Goal: Task Accomplishment & Management: Manage account settings

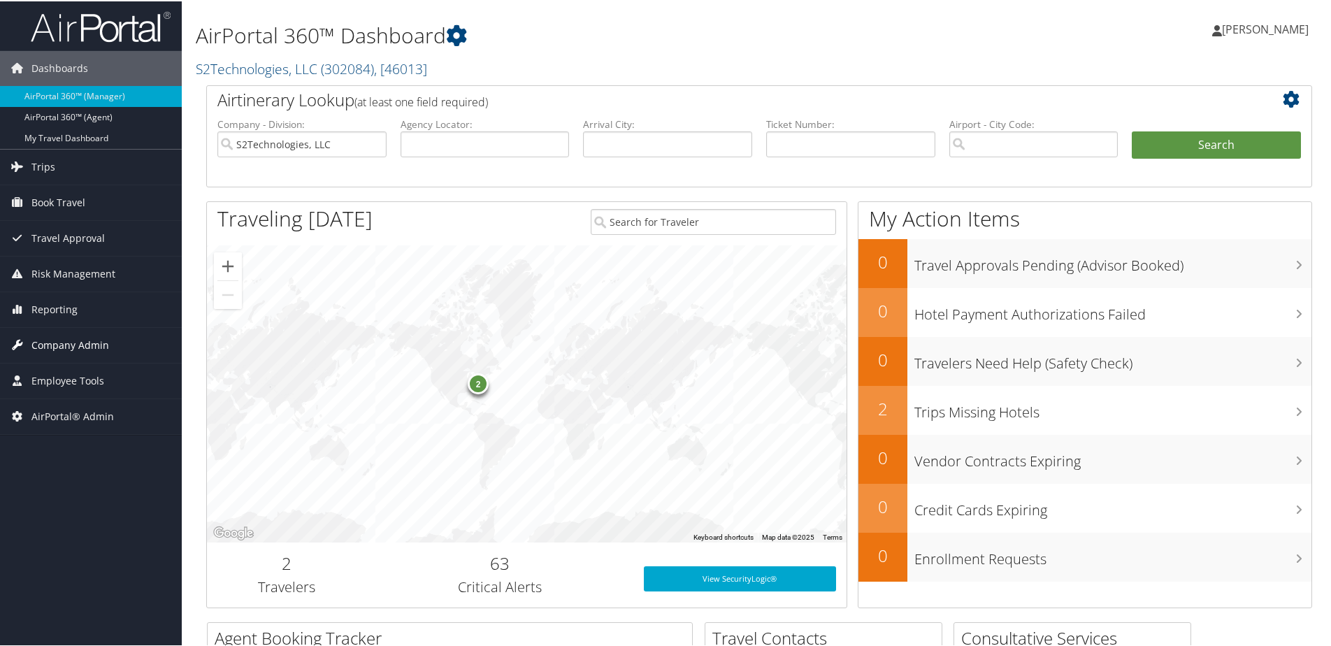
click at [64, 350] on span "Company Admin" at bounding box center [70, 344] width 78 height 35
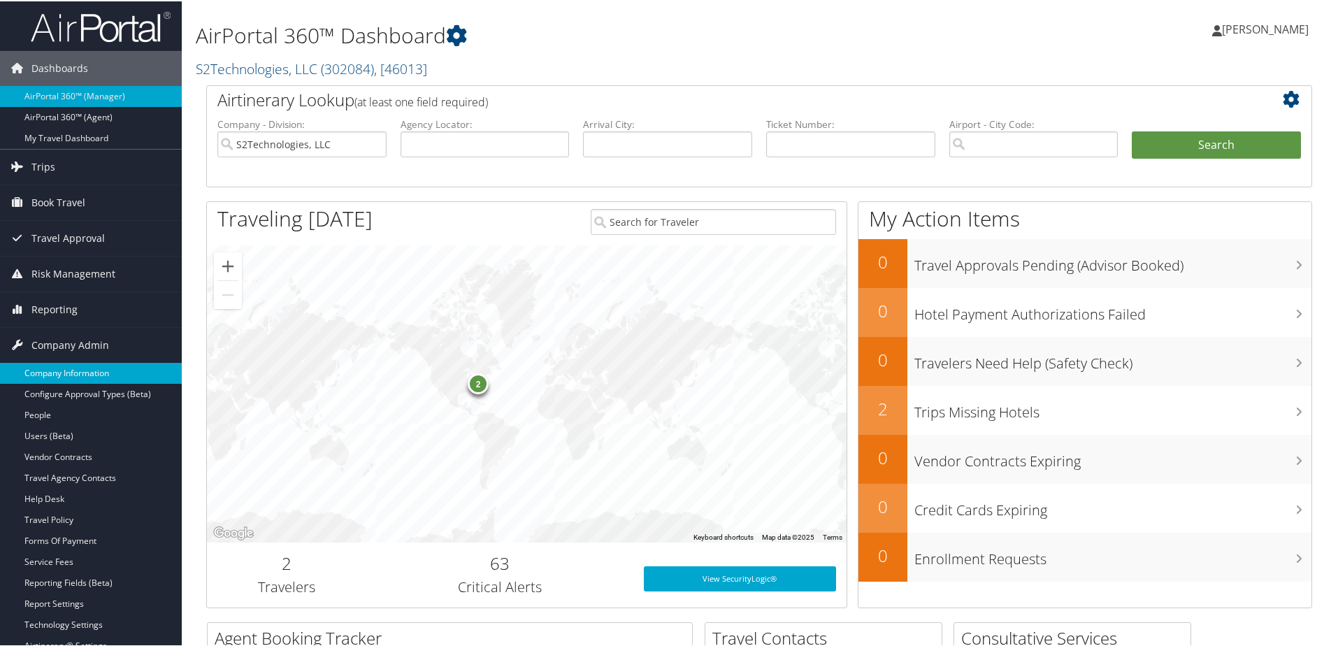
click at [55, 367] on link "Company Information" at bounding box center [91, 371] width 182 height 21
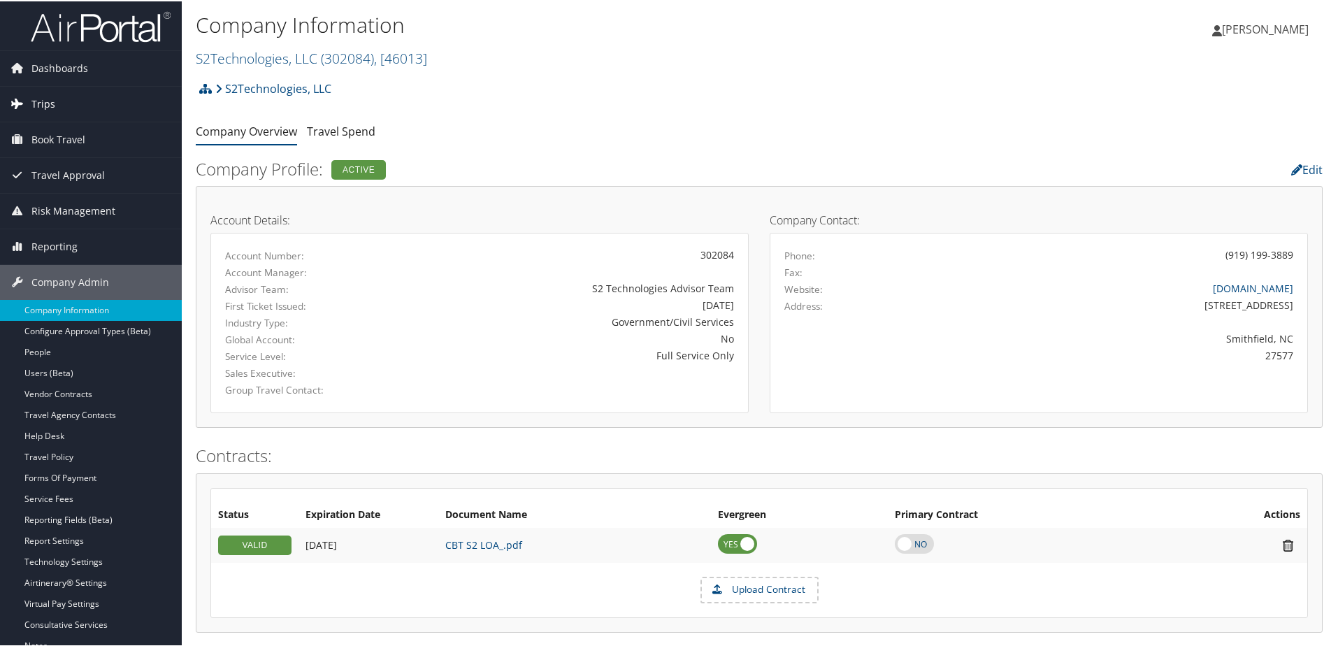
click at [45, 103] on span "Trips" at bounding box center [43, 102] width 24 height 35
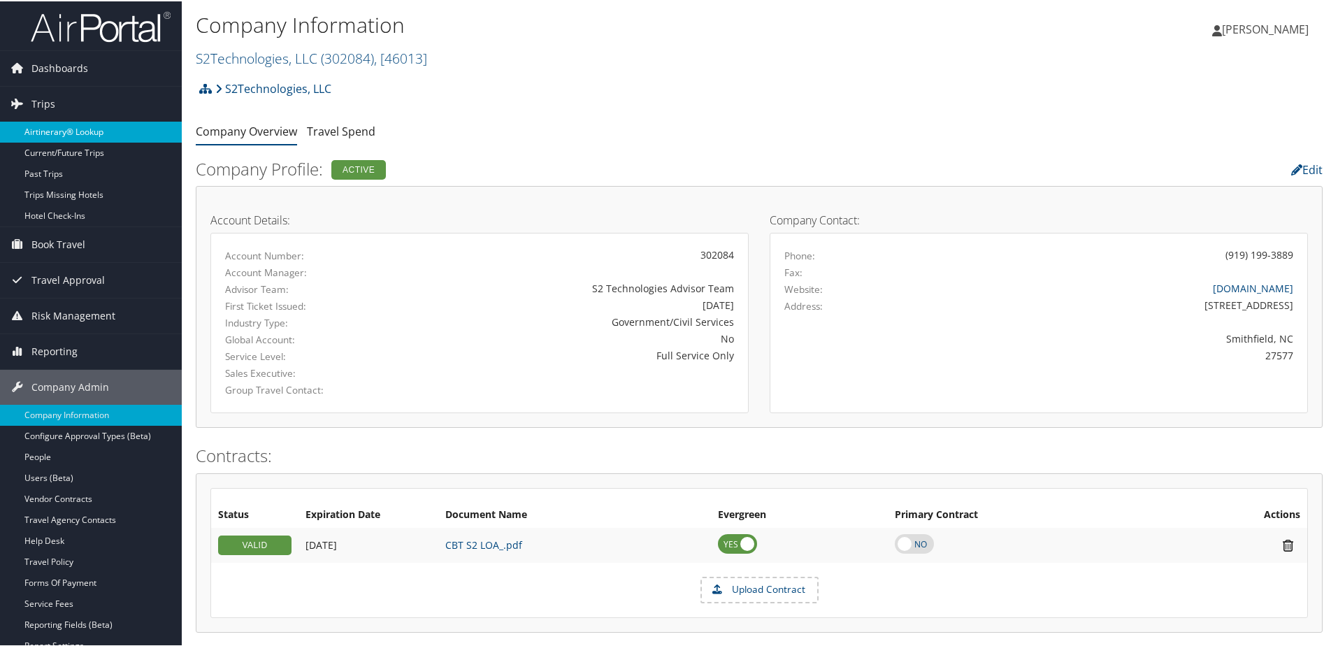
click at [49, 131] on link "Airtinerary® Lookup" at bounding box center [91, 130] width 182 height 21
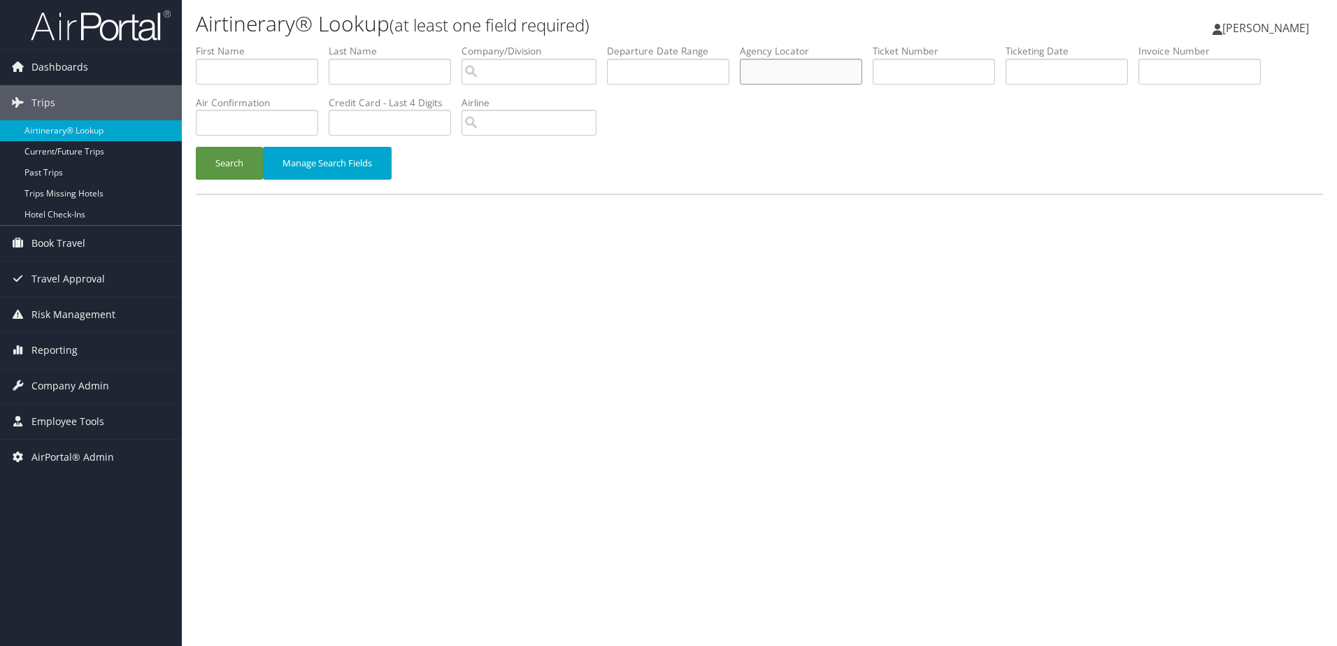
paste input "DCY981"
type input "DCY981"
click at [210, 159] on button "Search" at bounding box center [229, 163] width 67 height 33
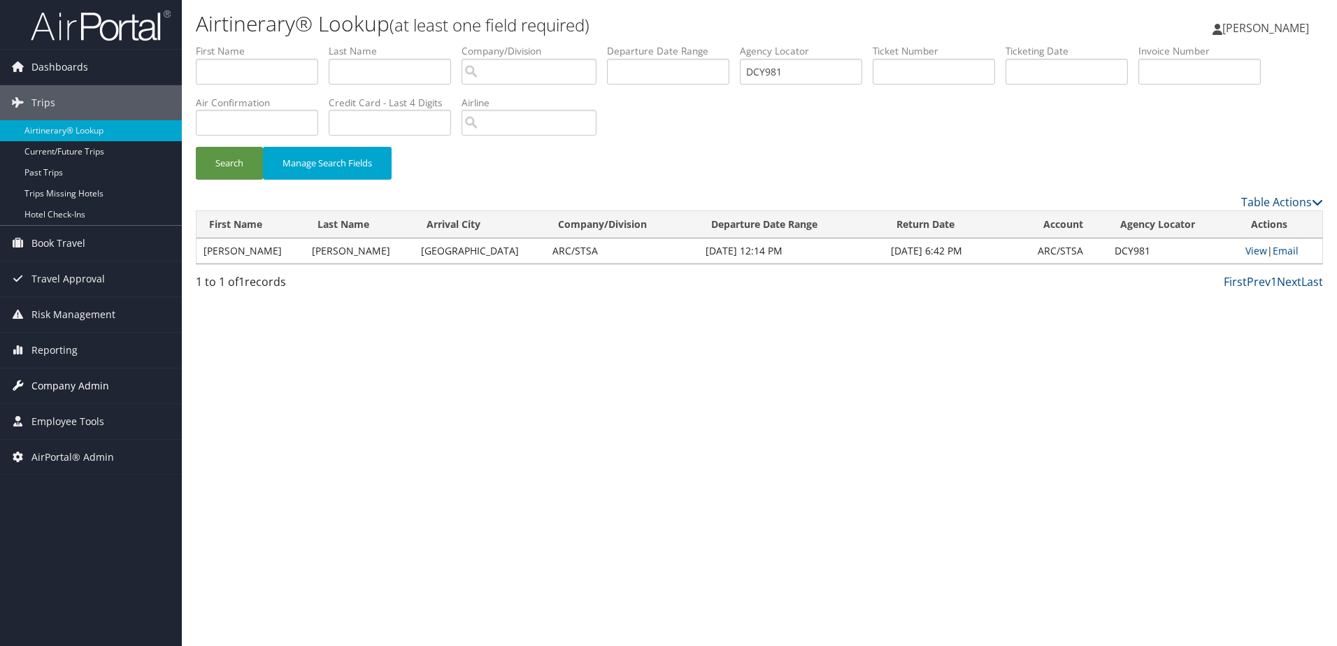
click at [80, 385] on span "Company Admin" at bounding box center [70, 385] width 78 height 35
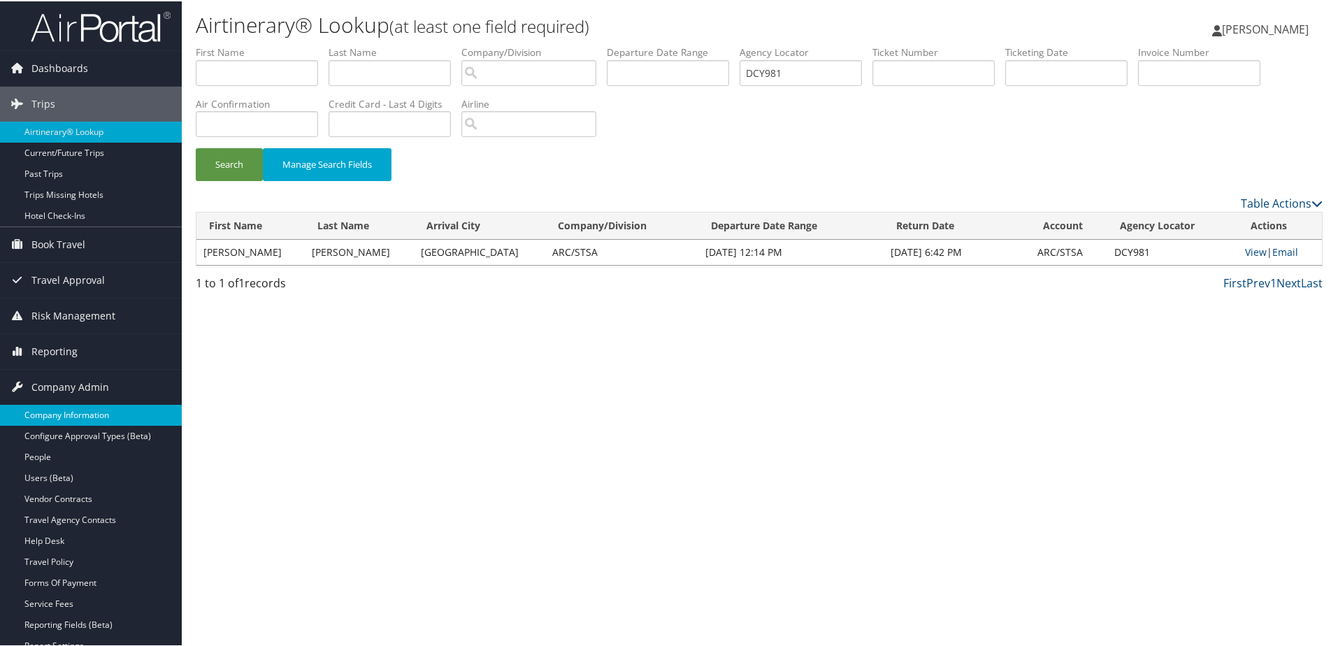
click at [65, 415] on link "Company Information" at bounding box center [91, 413] width 182 height 21
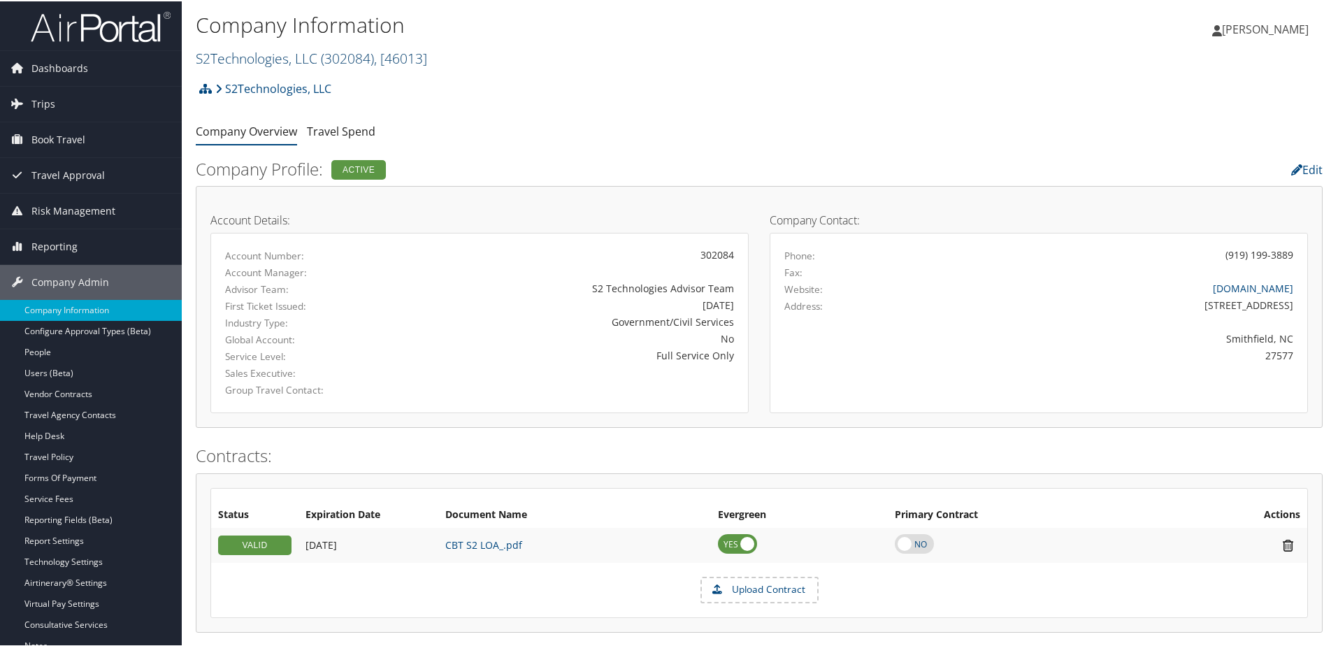
click at [271, 50] on link "S2Technologies, LLC ( 302084 ) , [ 46013 ]" at bounding box center [311, 57] width 231 height 19
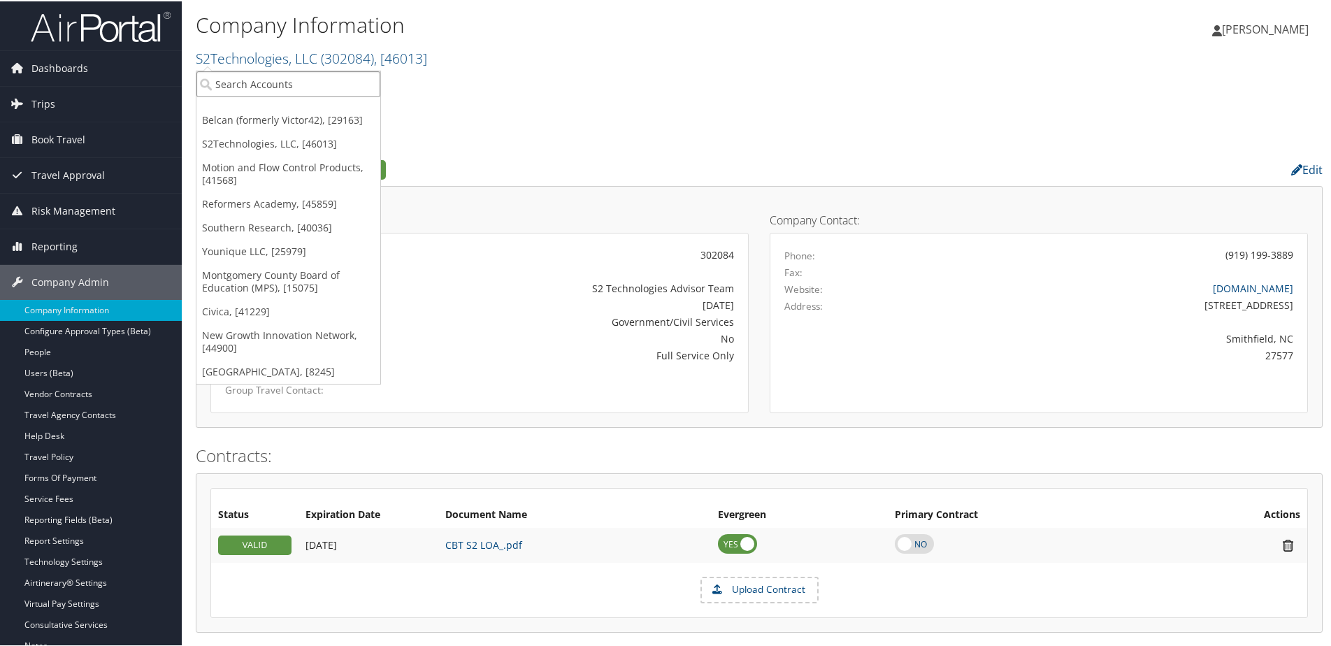
click at [266, 81] on input "search" at bounding box center [288, 83] width 184 height 26
type input "ARC"
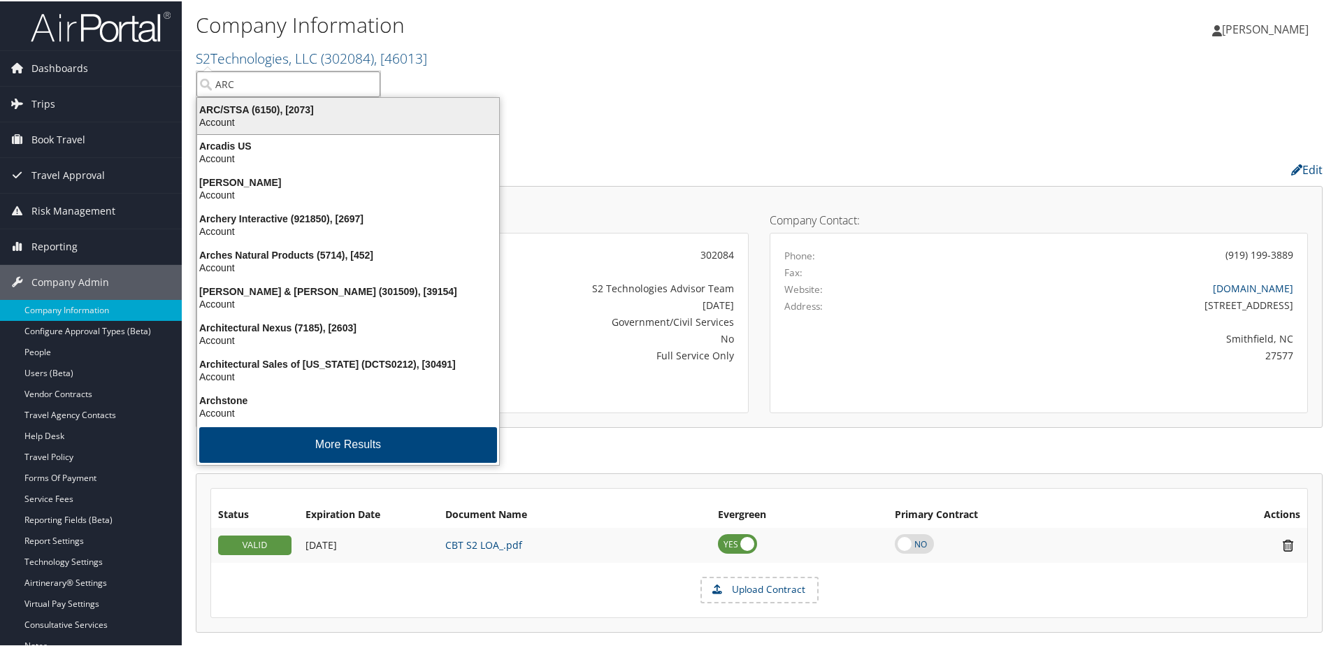
click at [243, 120] on div "Account" at bounding box center [348, 121] width 319 height 13
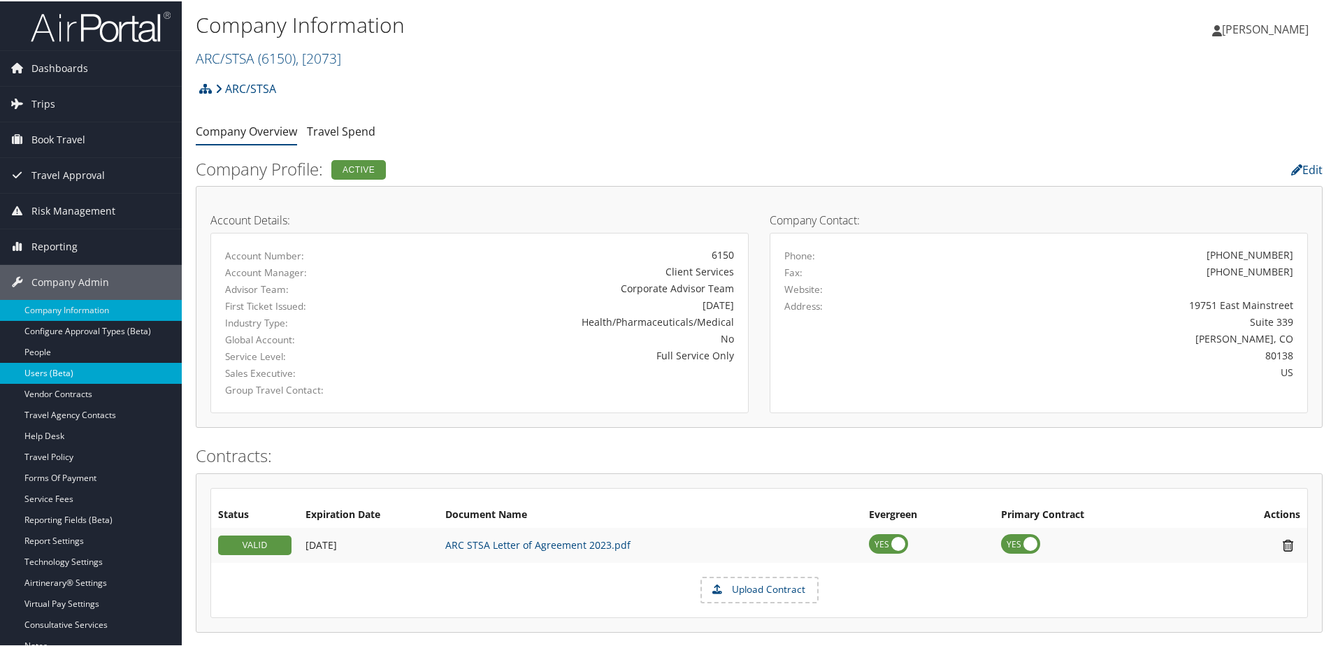
click at [35, 370] on link "Users (Beta)" at bounding box center [91, 371] width 182 height 21
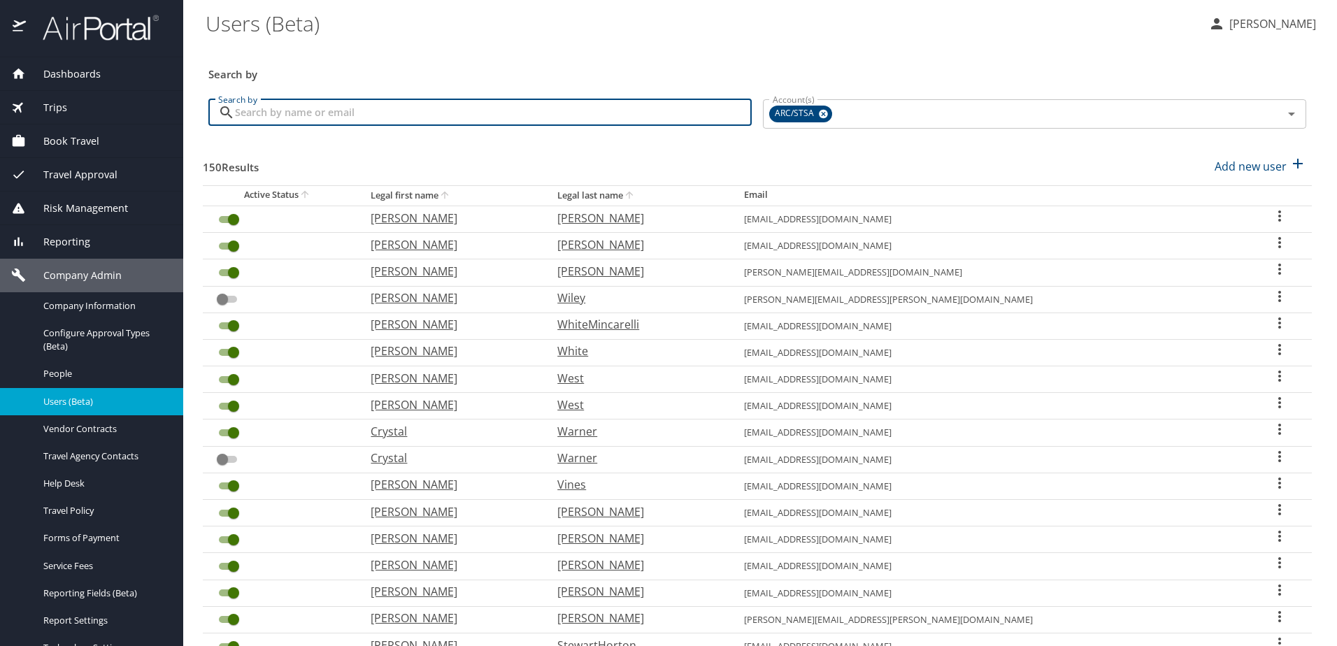
click at [340, 115] on input "Search by" at bounding box center [493, 112] width 517 height 27
type input "t"
click at [73, 101] on div "Trips" at bounding box center [91, 107] width 161 height 15
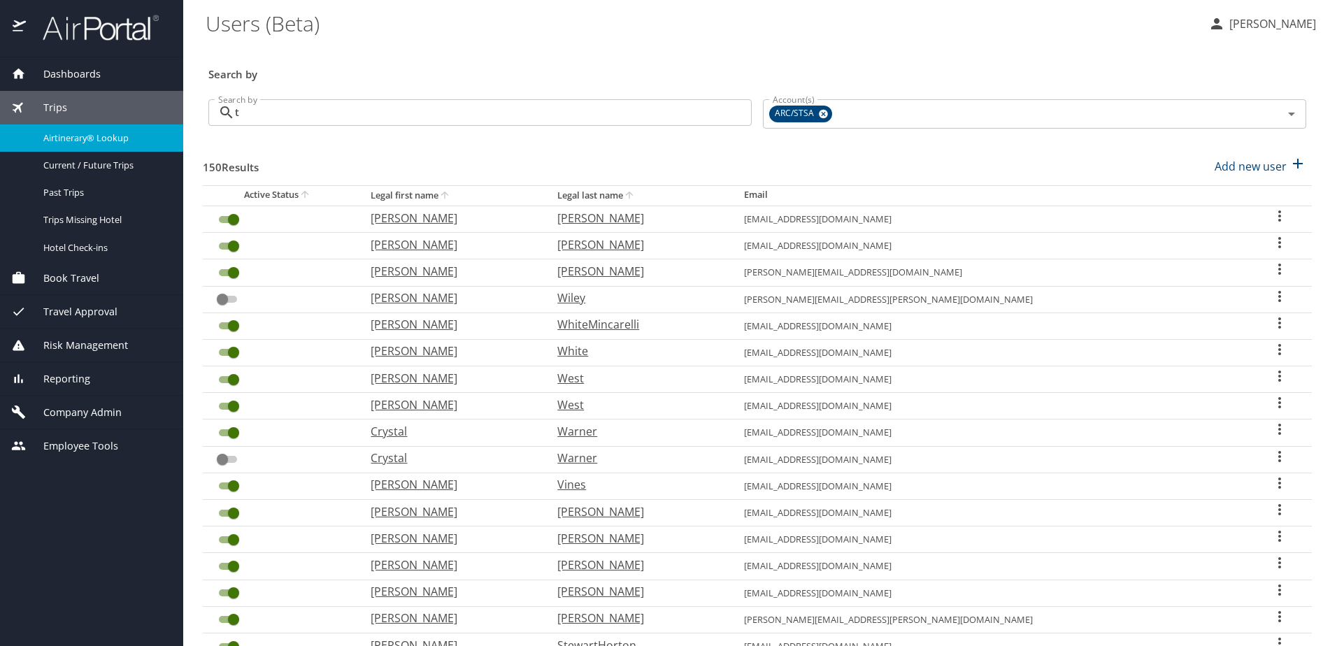
click at [64, 134] on span "Airtinerary® Lookup" at bounding box center [104, 137] width 123 height 13
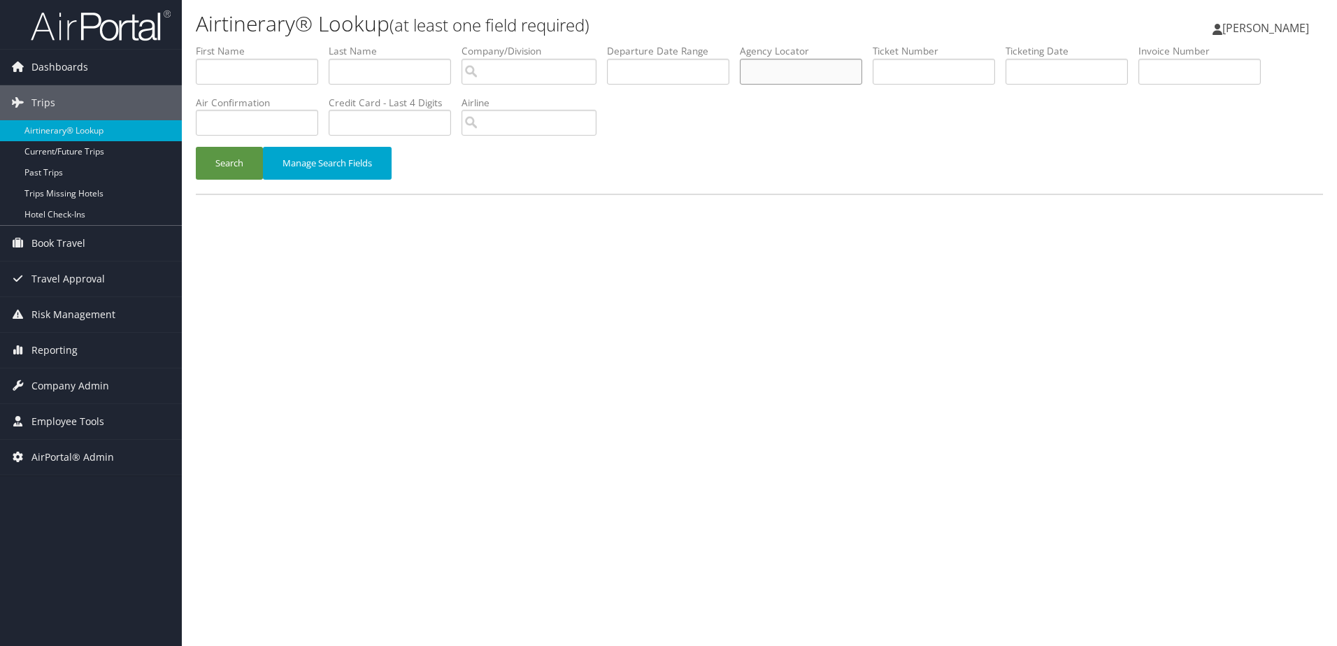
paste input "DCY981"
type input "DCY981"
click at [224, 158] on button "Search" at bounding box center [229, 163] width 67 height 33
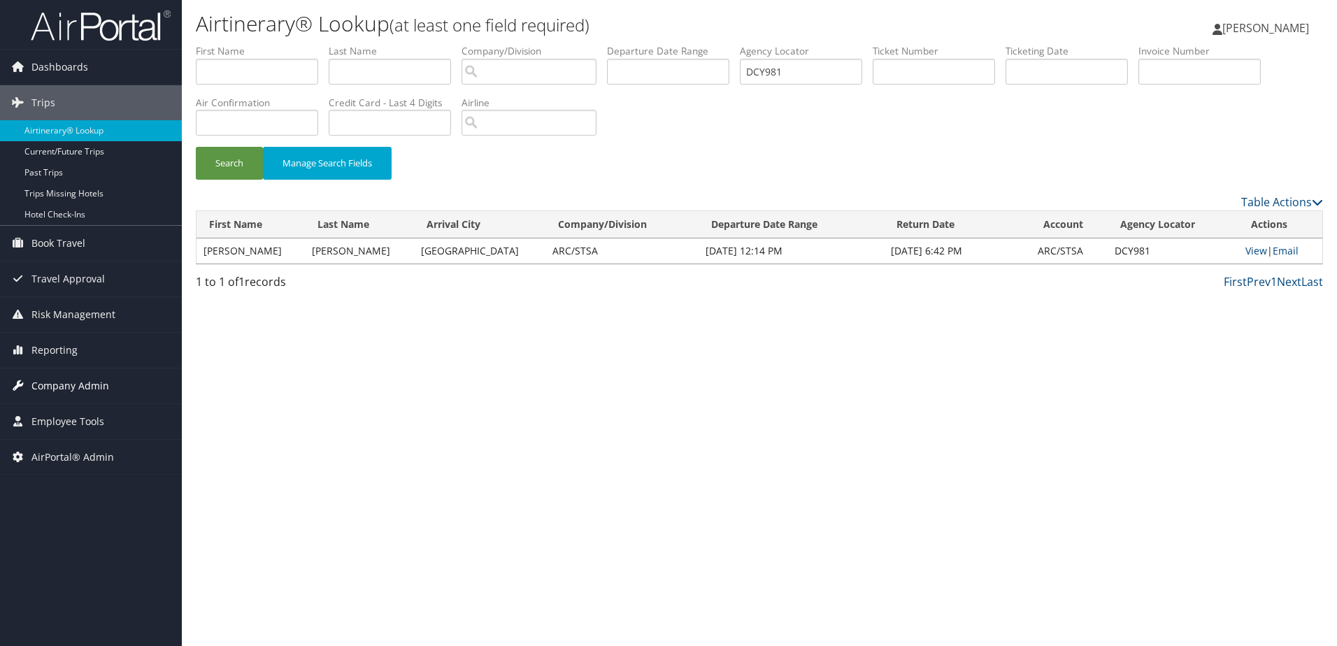
click at [61, 381] on span "Company Admin" at bounding box center [70, 385] width 78 height 35
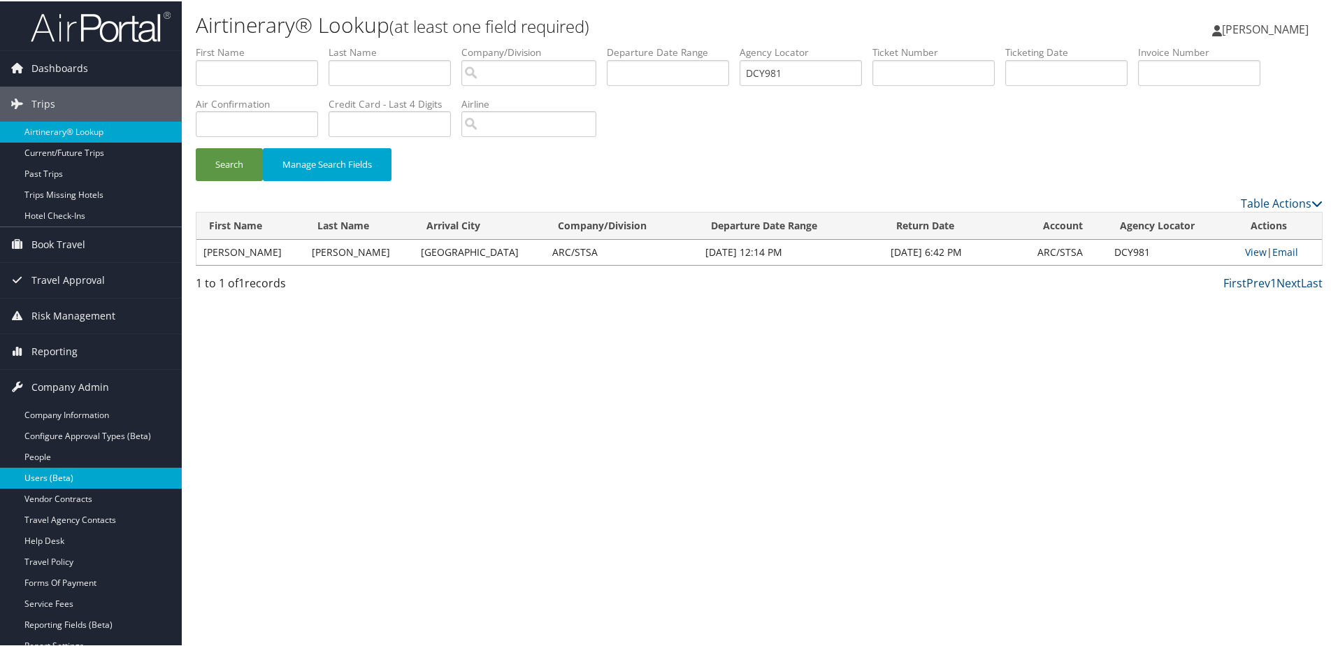
click at [45, 469] on link "Users (Beta)" at bounding box center [91, 476] width 182 height 21
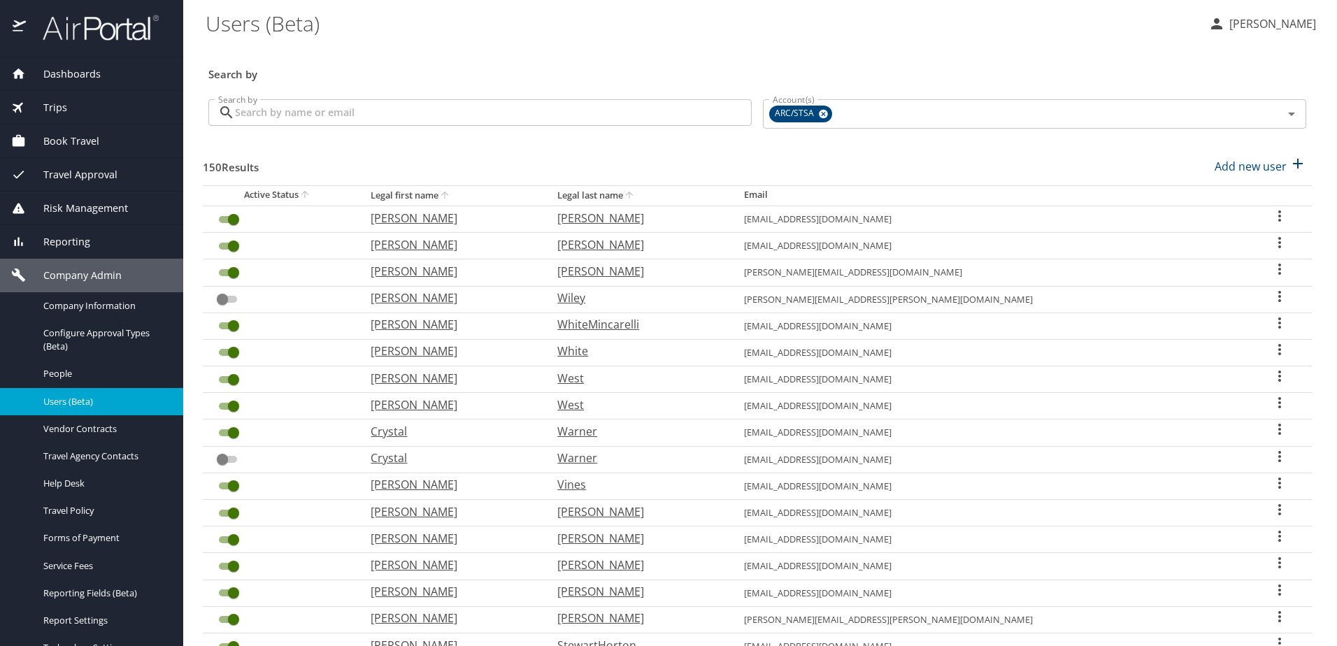
click at [274, 113] on input "Search by" at bounding box center [493, 112] width 517 height 27
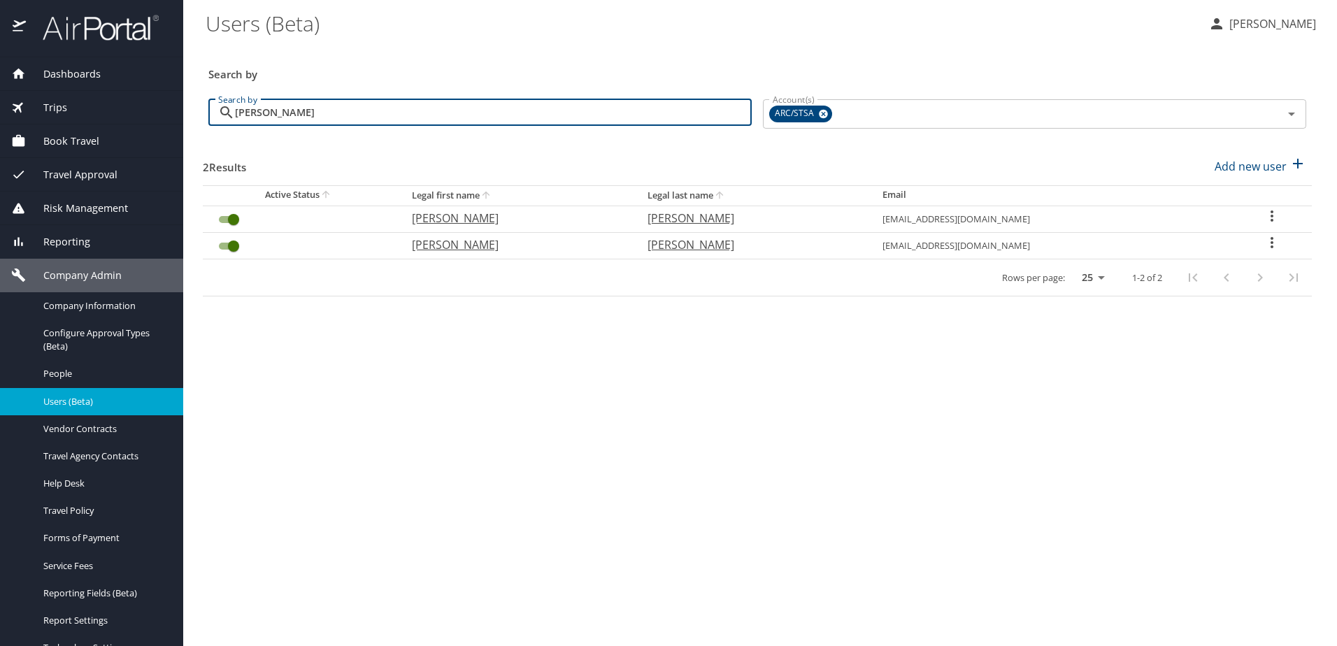
type input "[PERSON_NAME]"
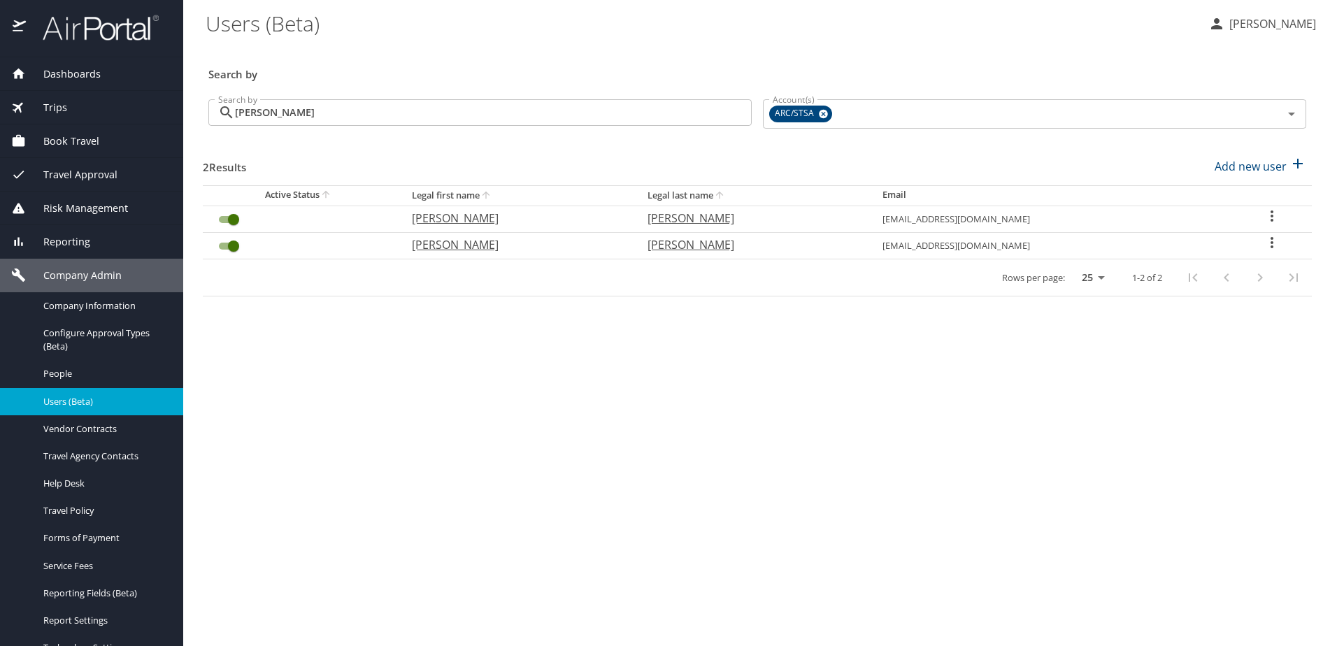
click at [1271, 217] on icon "User Search Table" at bounding box center [1271, 216] width 17 height 17
click at [1190, 217] on p "View profile" at bounding box center [1190, 218] width 62 height 17
select select "US"
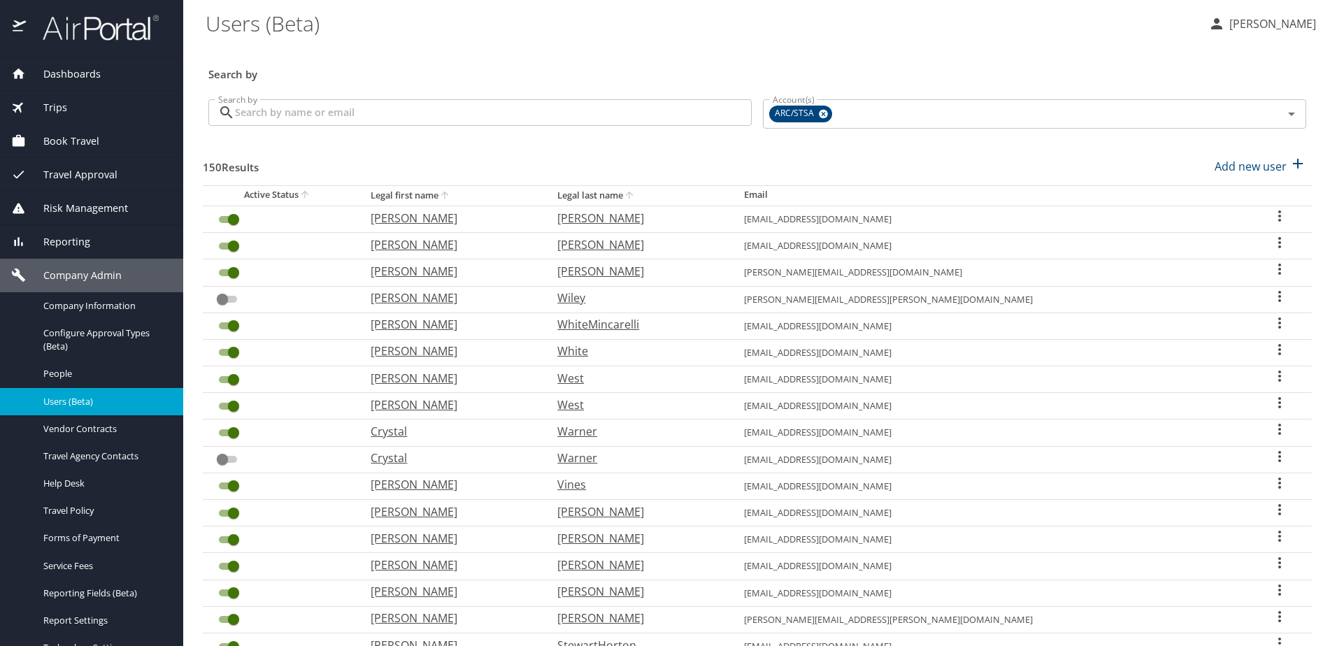
click at [320, 110] on input "Search by" at bounding box center [493, 112] width 517 height 27
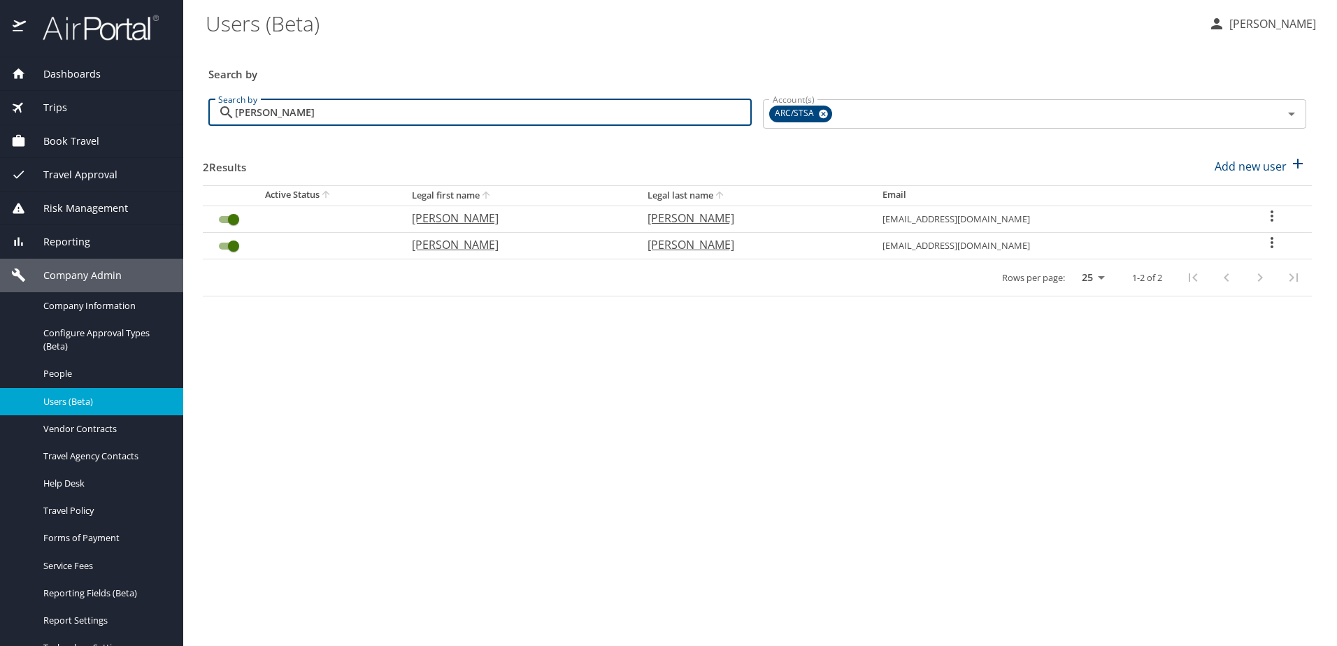
type input "[PERSON_NAME]"
click at [1264, 245] on icon "User Search Table" at bounding box center [1271, 242] width 17 height 17
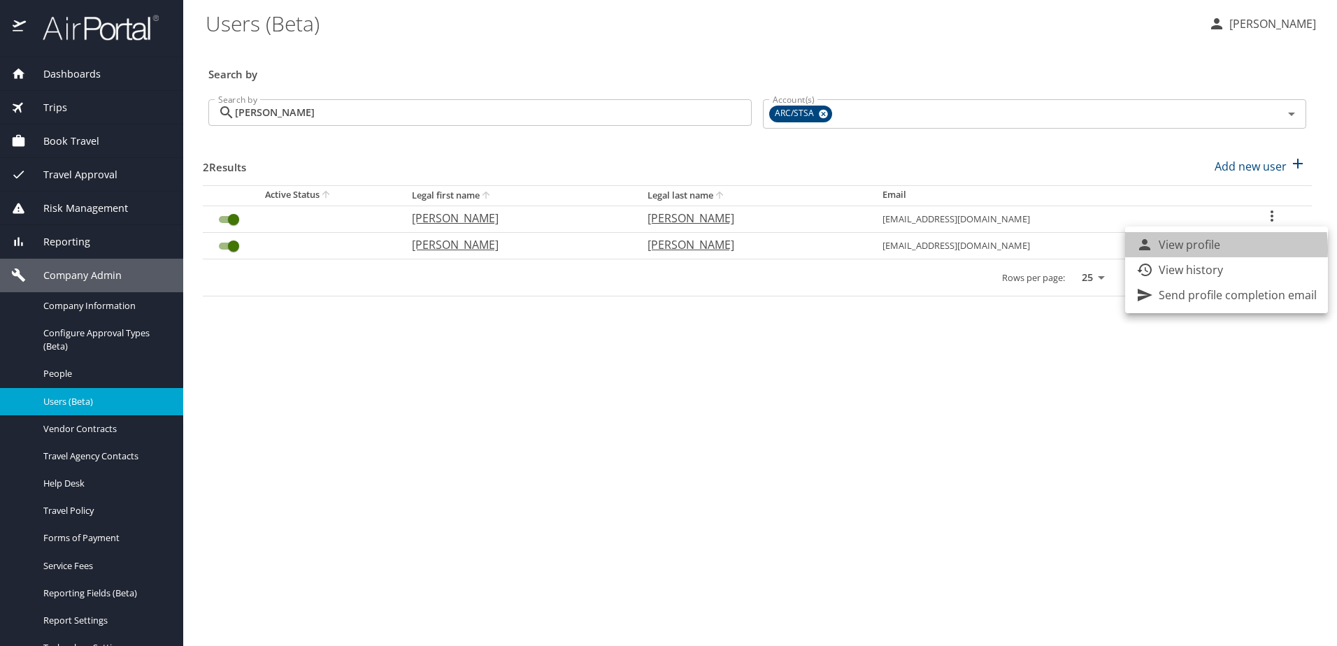
click at [1198, 249] on p "View profile" at bounding box center [1190, 244] width 62 height 17
select select "US"
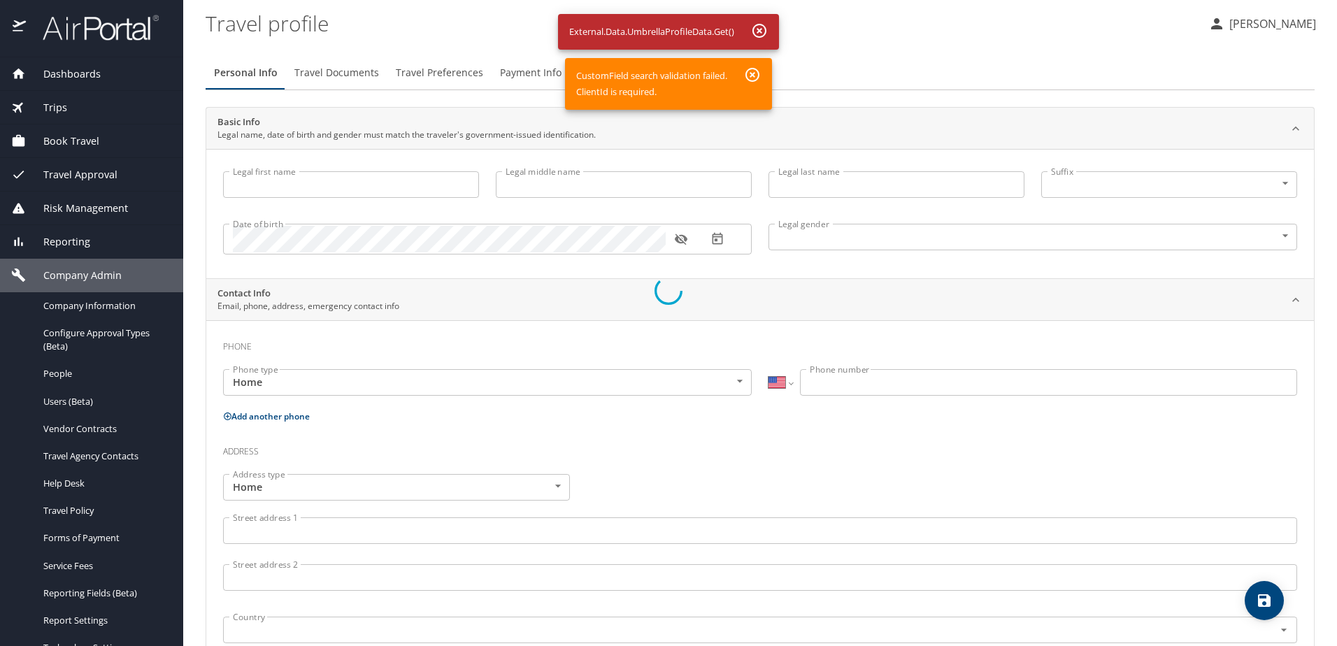
click at [757, 29] on div at bounding box center [668, 291] width 1337 height 710
click at [749, 73] on div at bounding box center [668, 291] width 1337 height 710
